Goal: Task Accomplishment & Management: Manage account settings

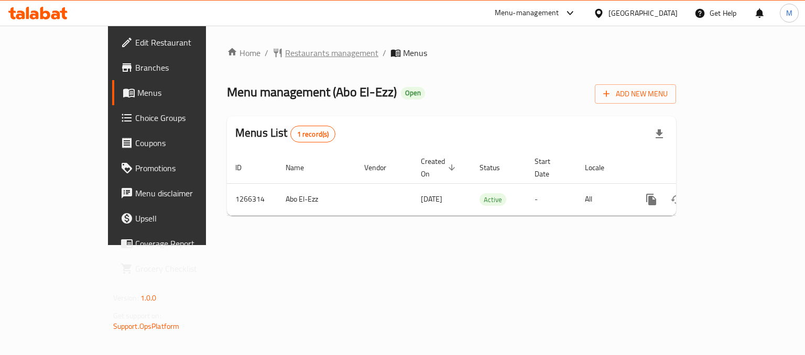
click at [285, 51] on span "Restaurants management" at bounding box center [331, 53] width 93 height 13
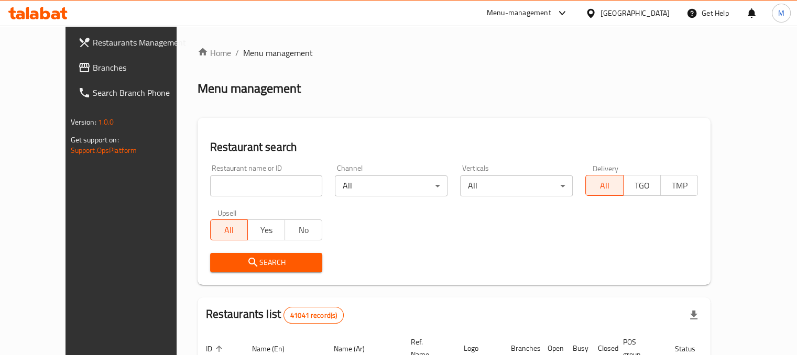
click at [235, 194] on input "search" at bounding box center [266, 186] width 113 height 21
type input "poison"
click button "Search" at bounding box center [266, 262] width 113 height 19
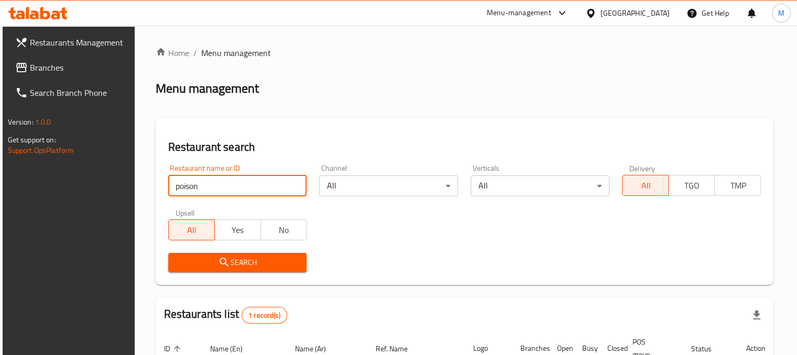
click at [428, 242] on div "Restaurant name or ID poison Restaurant name or ID Channel All ​ Verticals All …" at bounding box center [465, 218] width 606 height 121
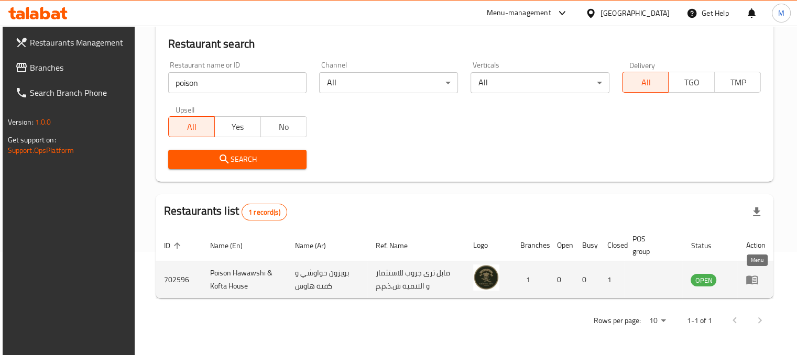
click at [762, 276] on link "enhanced table" at bounding box center [755, 280] width 19 height 13
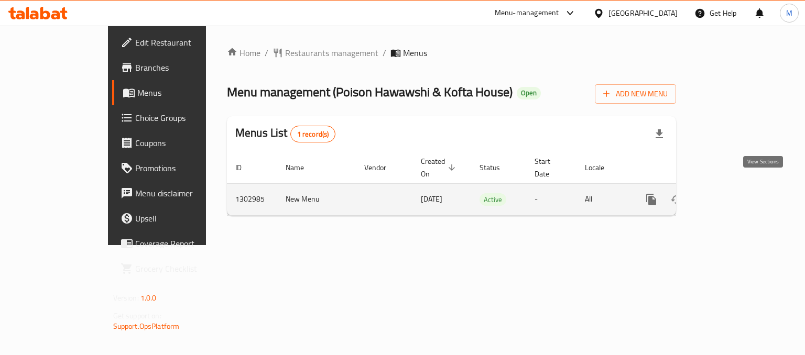
click at [731, 195] on icon "enhanced table" at bounding box center [726, 199] width 9 height 9
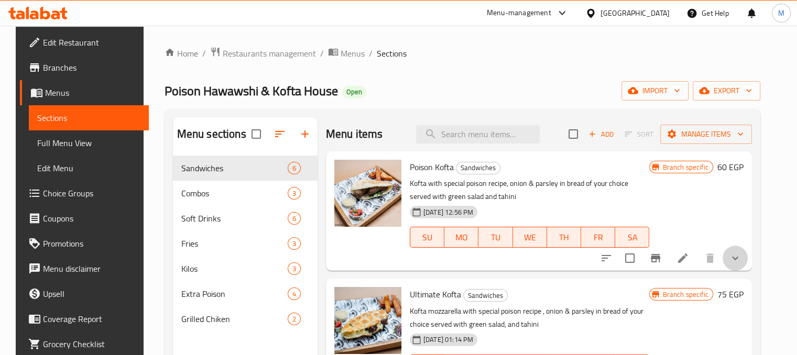
click at [748, 265] on button "show more" at bounding box center [735, 258] width 25 height 25
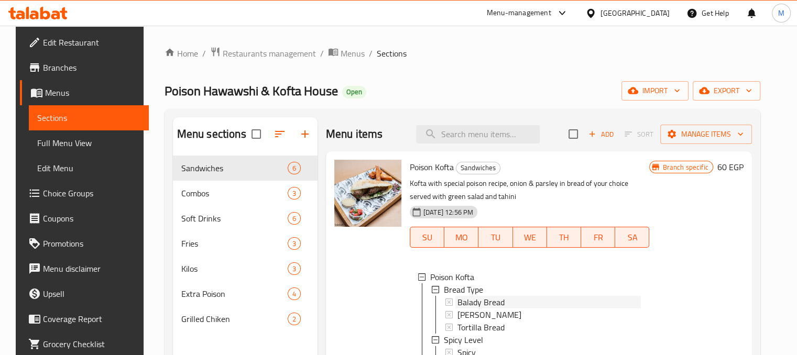
click at [490, 302] on span "Balady Bread" at bounding box center [480, 302] width 47 height 13
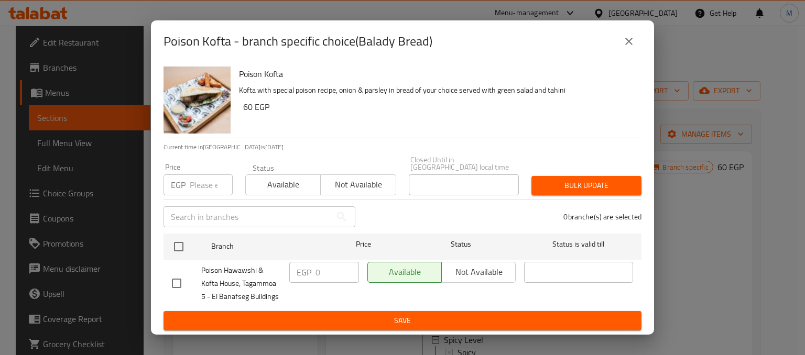
click at [740, 273] on div "Poison Kofta - branch specific choice(Balady Bread) Poison Kofta Kofta with spe…" at bounding box center [402, 177] width 805 height 355
click at [628, 38] on button "close" at bounding box center [628, 41] width 25 height 25
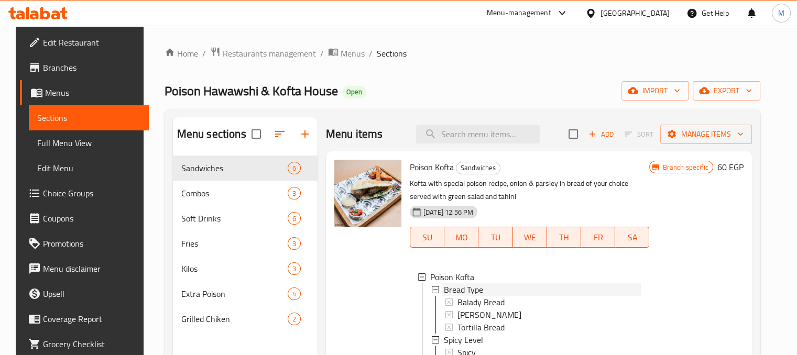
click at [461, 290] on span "Bread Type" at bounding box center [463, 289] width 39 height 13
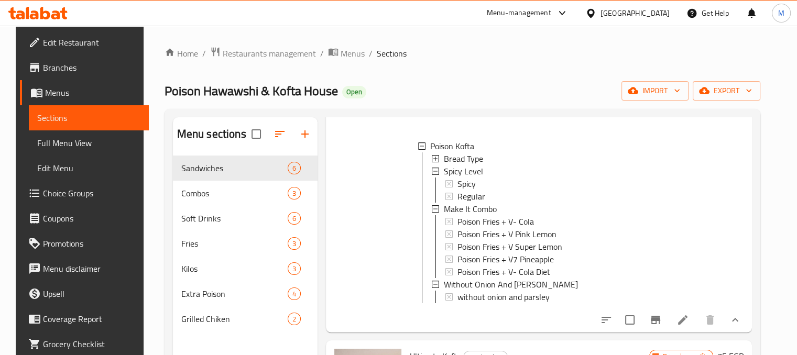
scroll to position [138, 0]
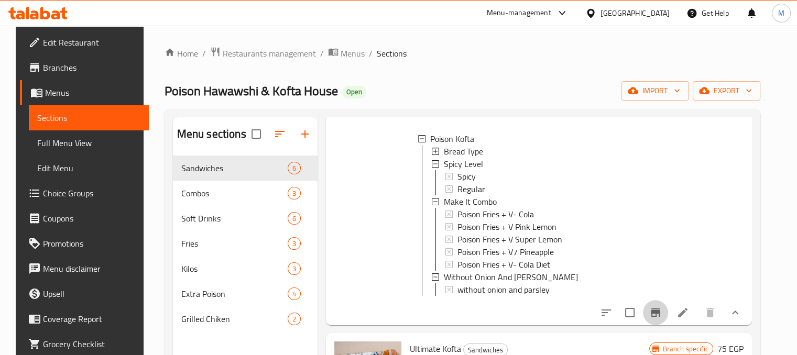
click at [660, 317] on icon "Branch-specific-item" at bounding box center [655, 313] width 9 height 8
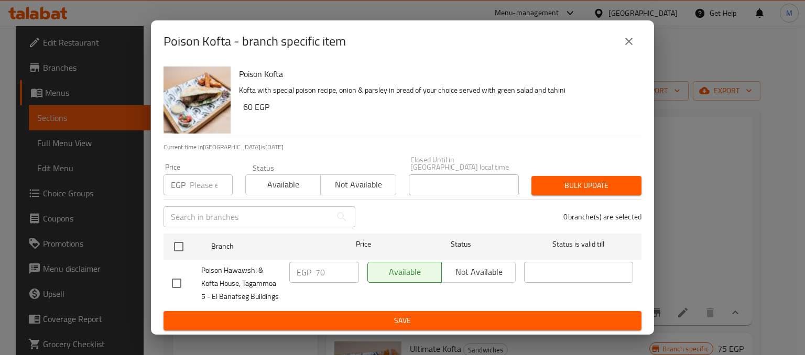
click at [680, 242] on div "Poison Kofta - branch specific item Poison Kofta Kofta with special poison reci…" at bounding box center [402, 177] width 805 height 355
click at [628, 53] on button "close" at bounding box center [628, 41] width 25 height 25
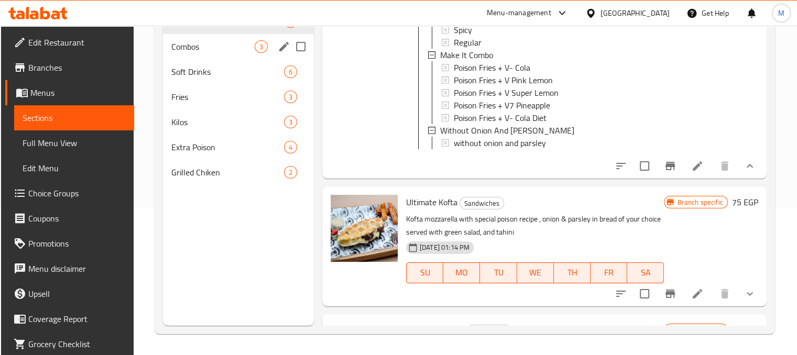
scroll to position [0, 0]
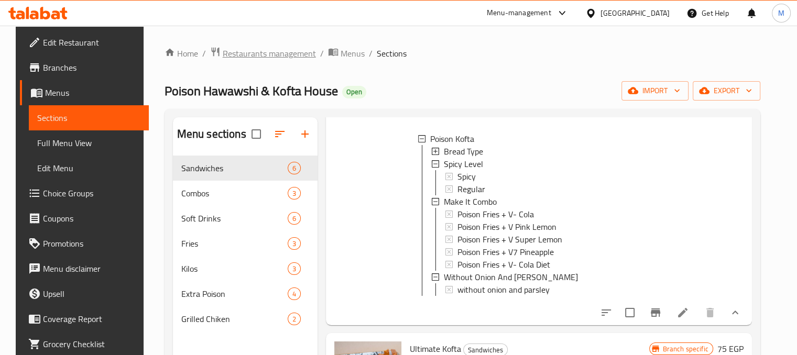
click at [227, 52] on span "Restaurants management" at bounding box center [269, 53] width 93 height 13
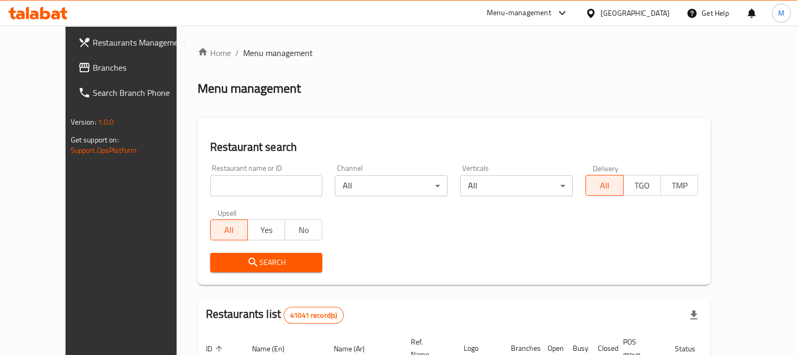
click at [220, 194] on input "search" at bounding box center [266, 186] width 113 height 21
type input "btb"
click button "Search" at bounding box center [266, 262] width 113 height 19
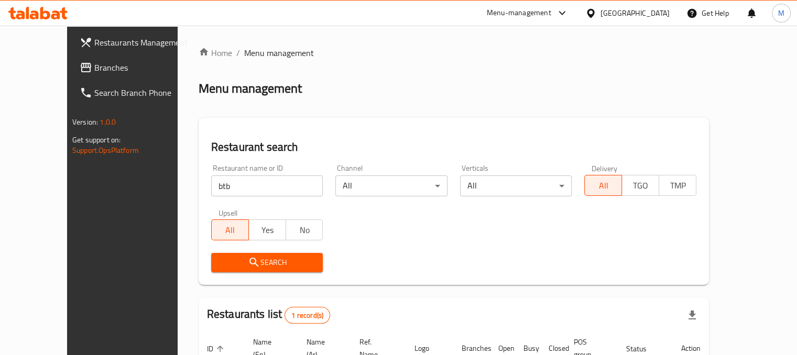
click at [423, 223] on div "Restaurant name or ID btb Restaurant name or ID Channel All ​ Verticals All ​ D…" at bounding box center [454, 218] width 498 height 121
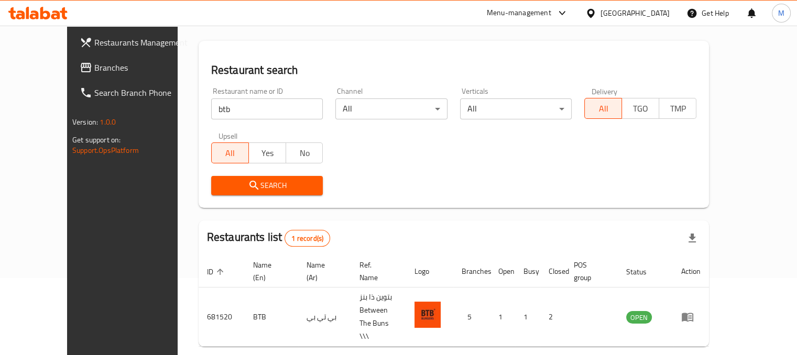
scroll to position [91, 0]
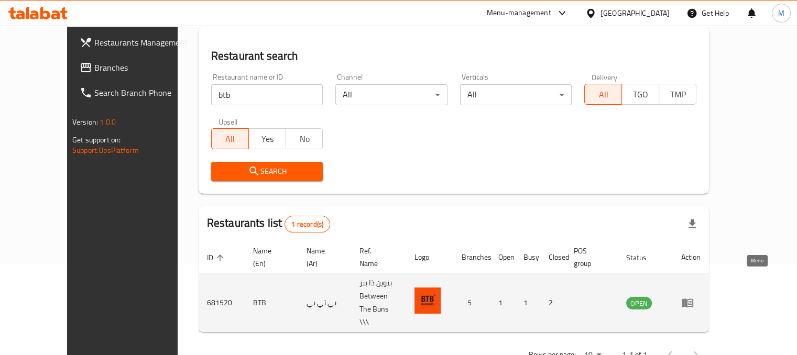
click at [693, 299] on icon "enhanced table" at bounding box center [688, 303] width 12 height 9
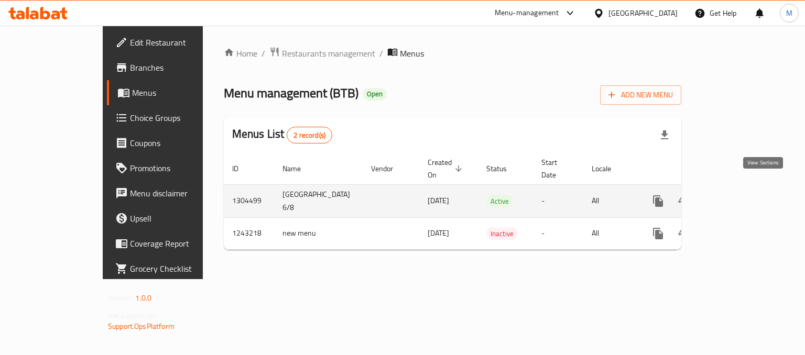
click at [740, 195] on icon "enhanced table" at bounding box center [733, 201] width 13 height 13
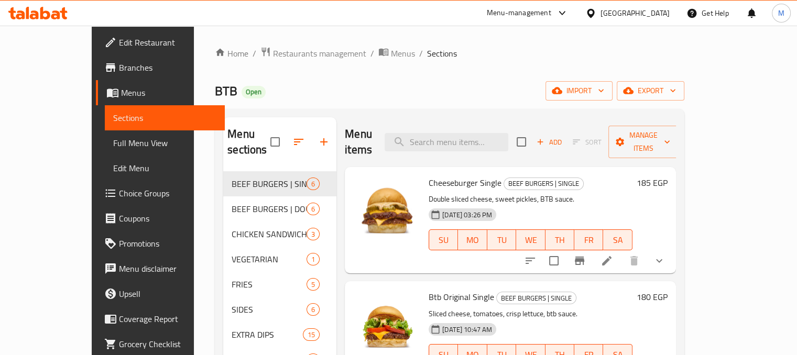
click at [387, 94] on div "BTB Open import export" at bounding box center [449, 90] width 469 height 19
click at [454, 133] on input "search" at bounding box center [447, 142] width 124 height 18
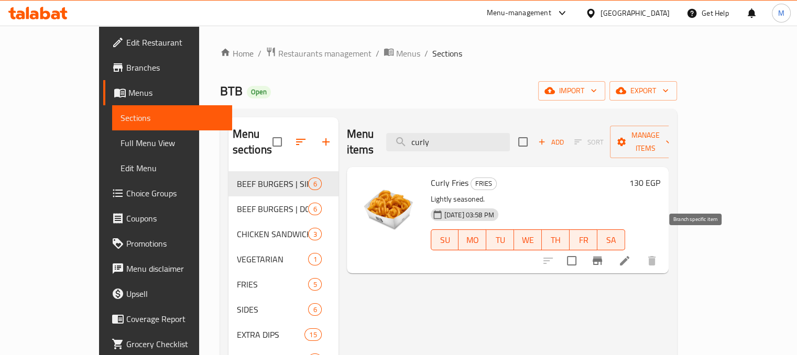
type input "curly"
click at [604, 255] on icon "Branch-specific-item" at bounding box center [597, 261] width 13 height 13
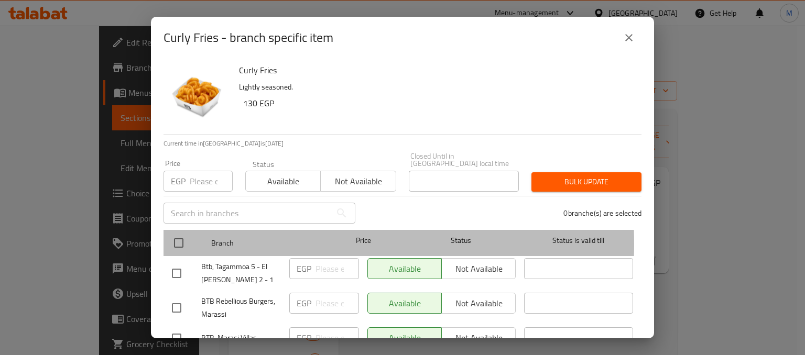
click at [194, 237] on div at bounding box center [187, 243] width 39 height 30
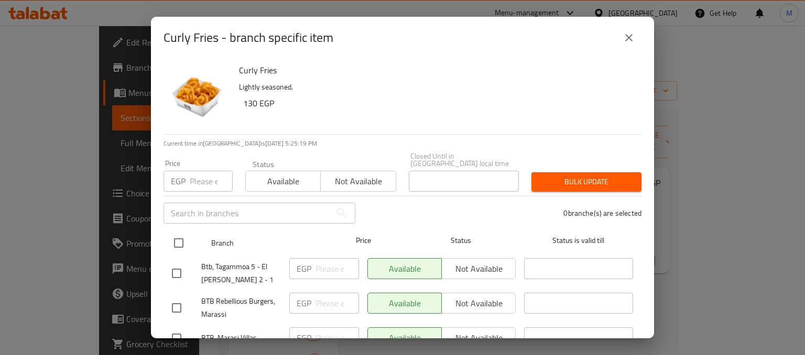
click at [179, 234] on input "checkbox" at bounding box center [179, 243] width 22 height 22
checkbox input "true"
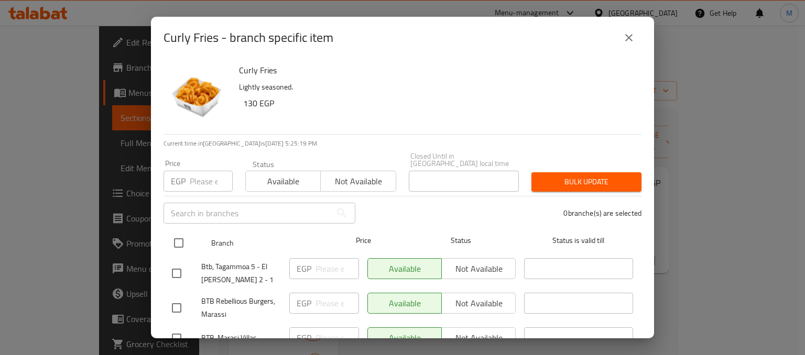
checkbox input "true"
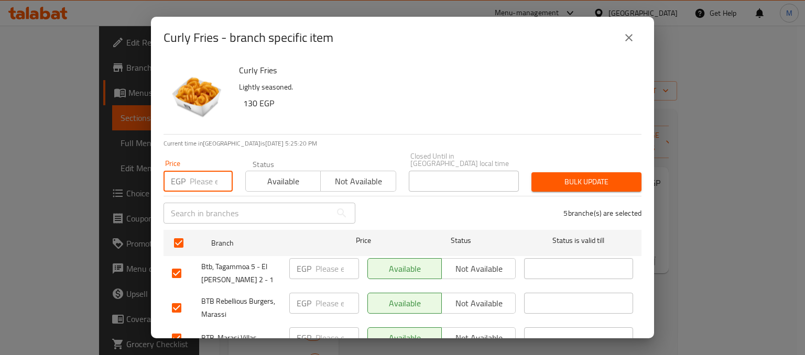
click at [195, 181] on input "number" at bounding box center [211, 181] width 43 height 21
type input "135"
click at [270, 181] on span "Available" at bounding box center [283, 181] width 67 height 15
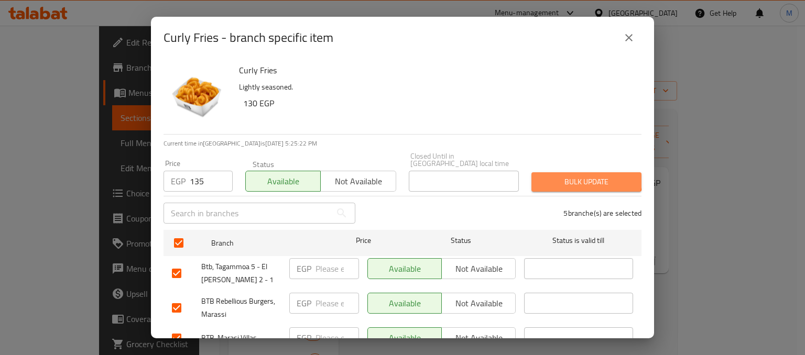
click at [574, 172] on button "Bulk update" at bounding box center [586, 181] width 110 height 19
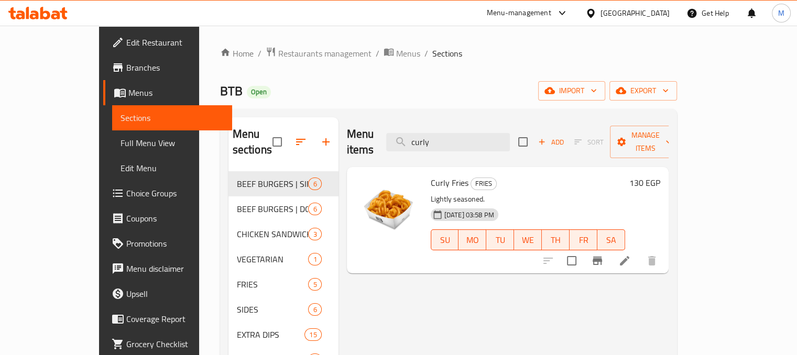
click at [47, 13] on icon at bounding box center [45, 13] width 10 height 13
